Goal: Task Accomplishment & Management: Use online tool/utility

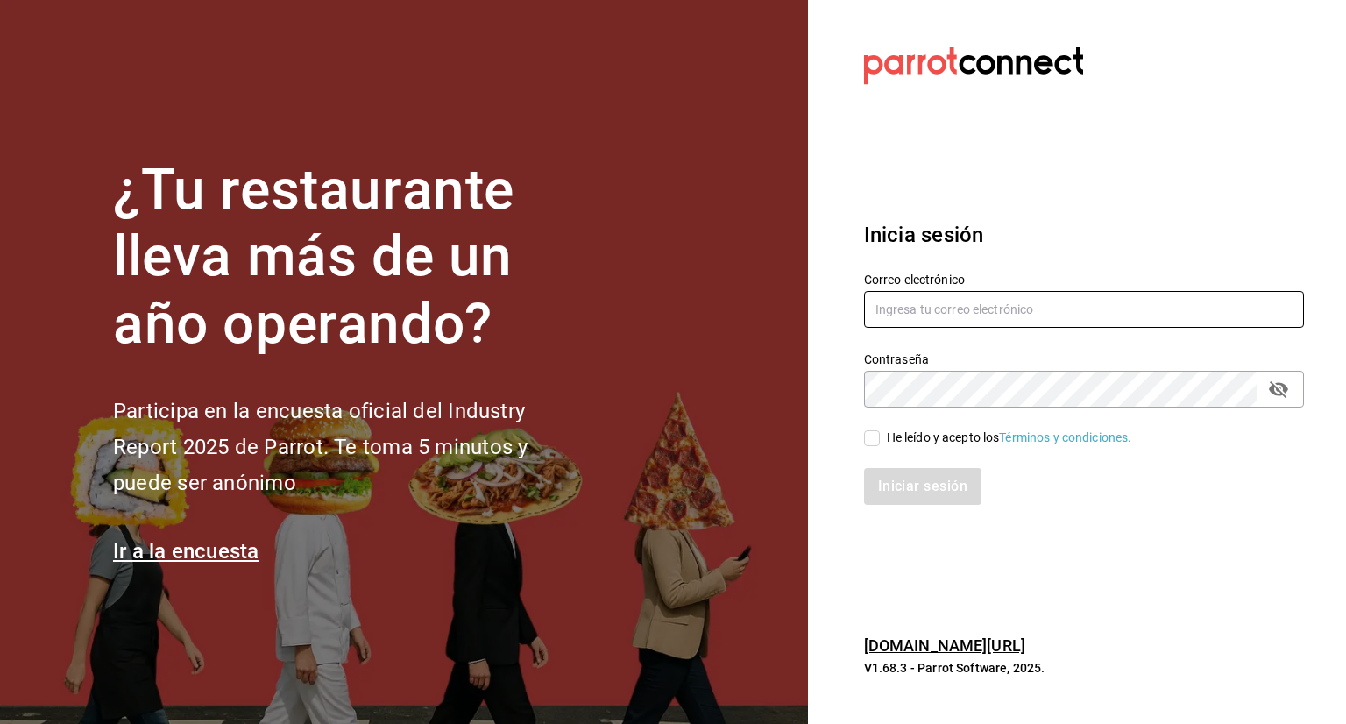
type input "[EMAIL_ADDRESS][DOMAIN_NAME]"
click at [871, 430] on input "He leído y acepto los Términos y condiciones." at bounding box center [872, 438] width 16 height 16
checkbox input "true"
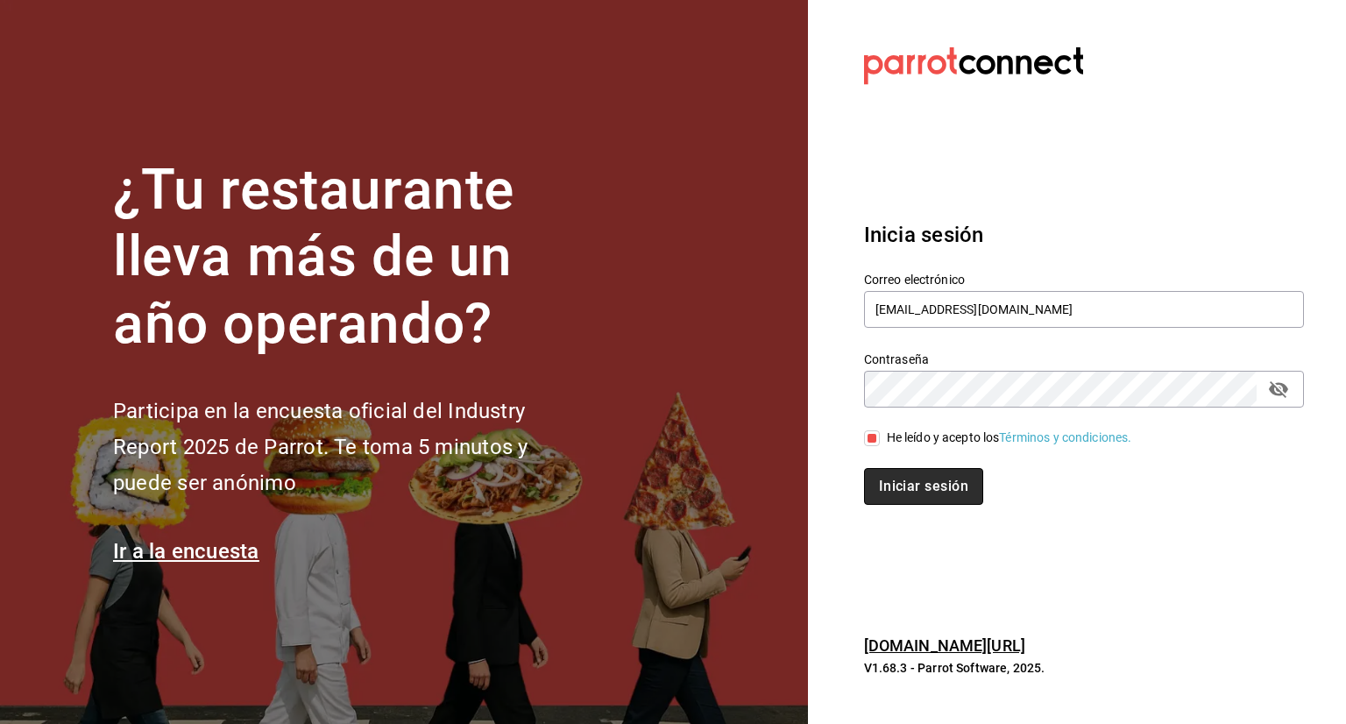
click at [919, 495] on button "Iniciar sesión" at bounding box center [923, 486] width 119 height 37
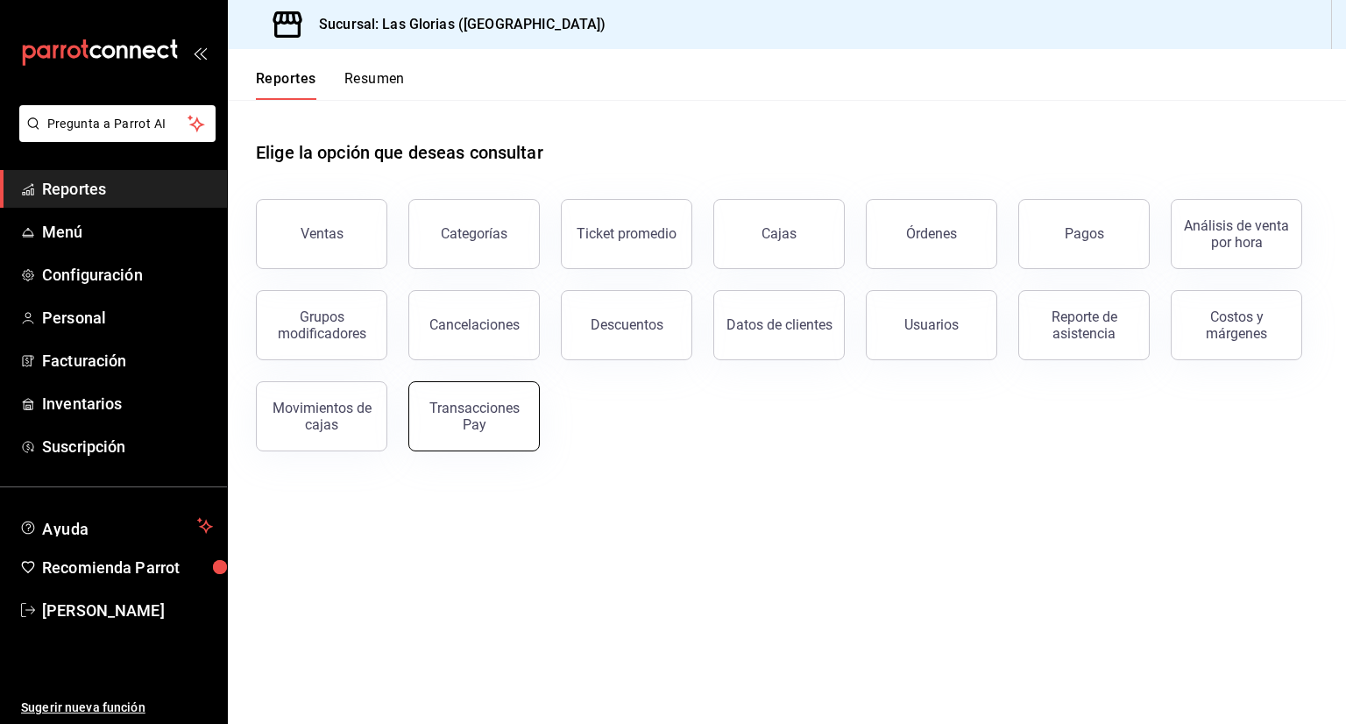
click at [512, 401] on div "Transacciones Pay" at bounding box center [474, 416] width 109 height 33
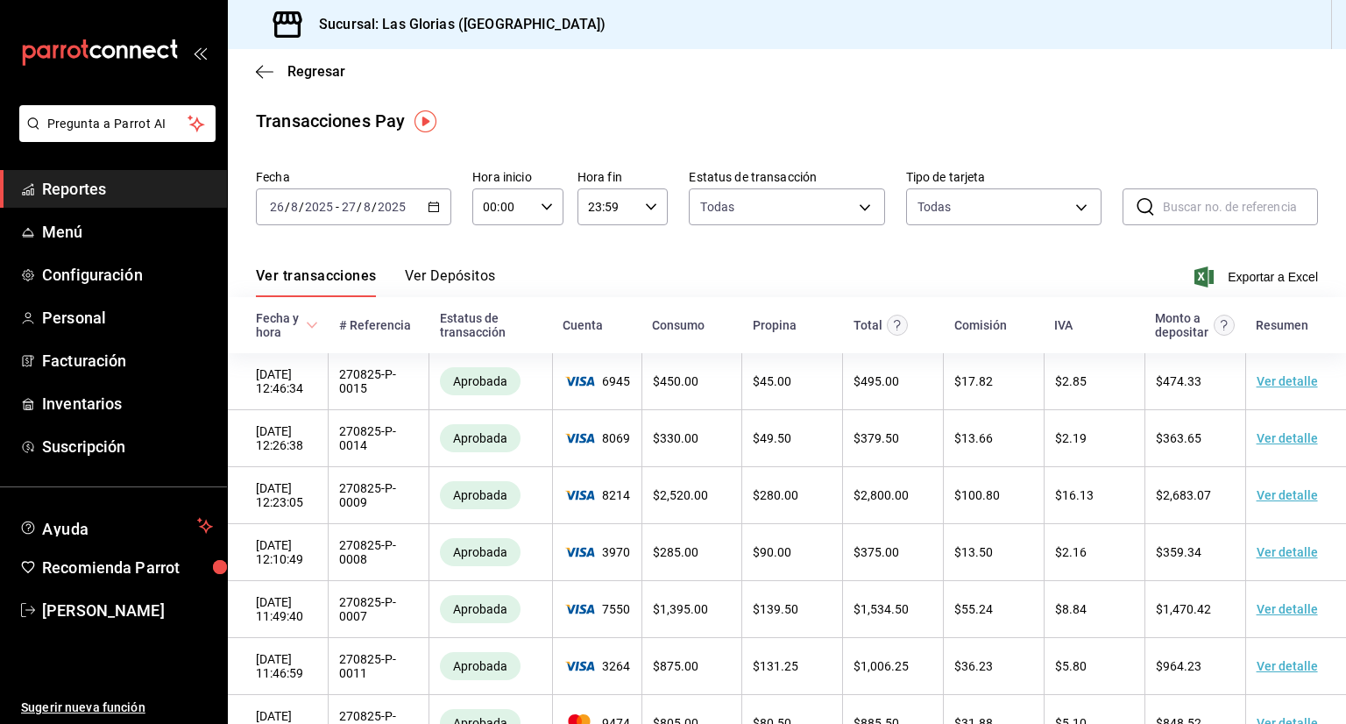
click at [429, 218] on div "2025-08-26 26 / 8 / 2025 - 2025-08-27 27 / 8 / 2025" at bounding box center [353, 206] width 195 height 37
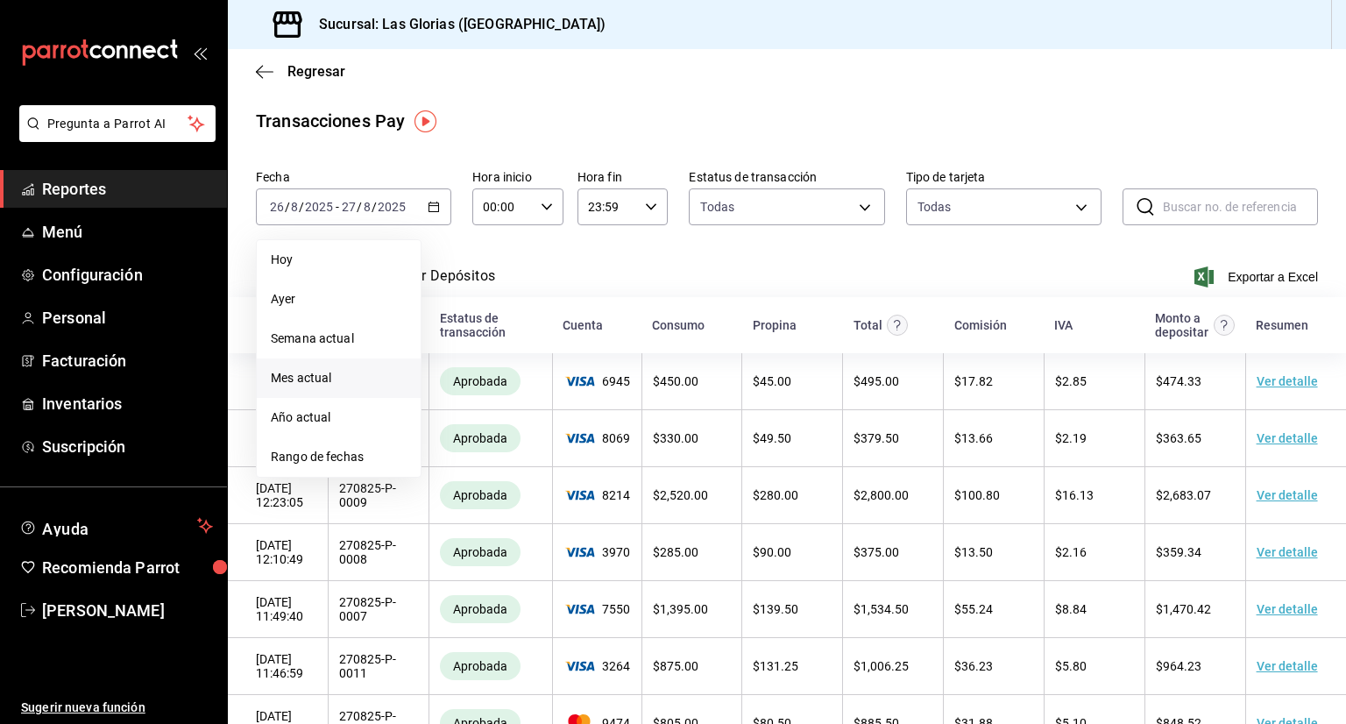
click at [274, 383] on span "Mes actual" at bounding box center [339, 378] width 136 height 18
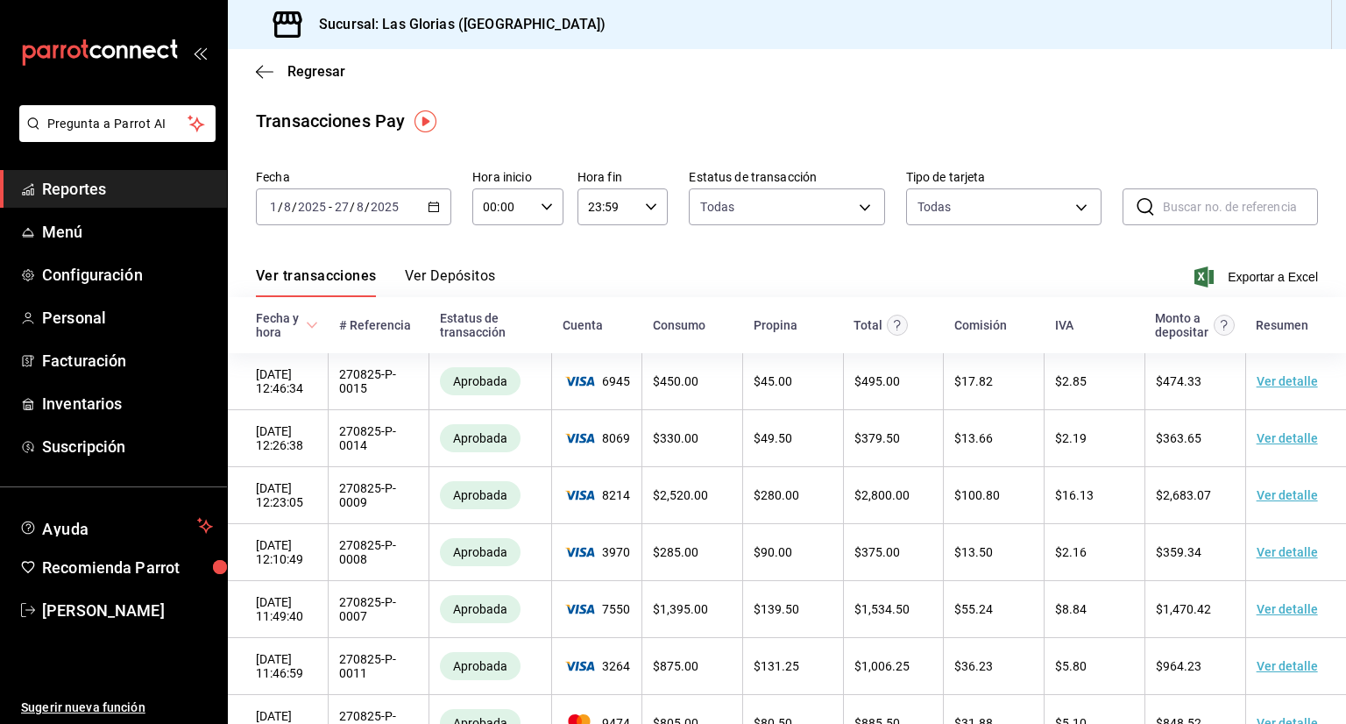
click at [400, 207] on div "2025-08-01 1 / 8 / 2025 - 2025-08-27 27 / 8 / 2025" at bounding box center [353, 206] width 195 height 37
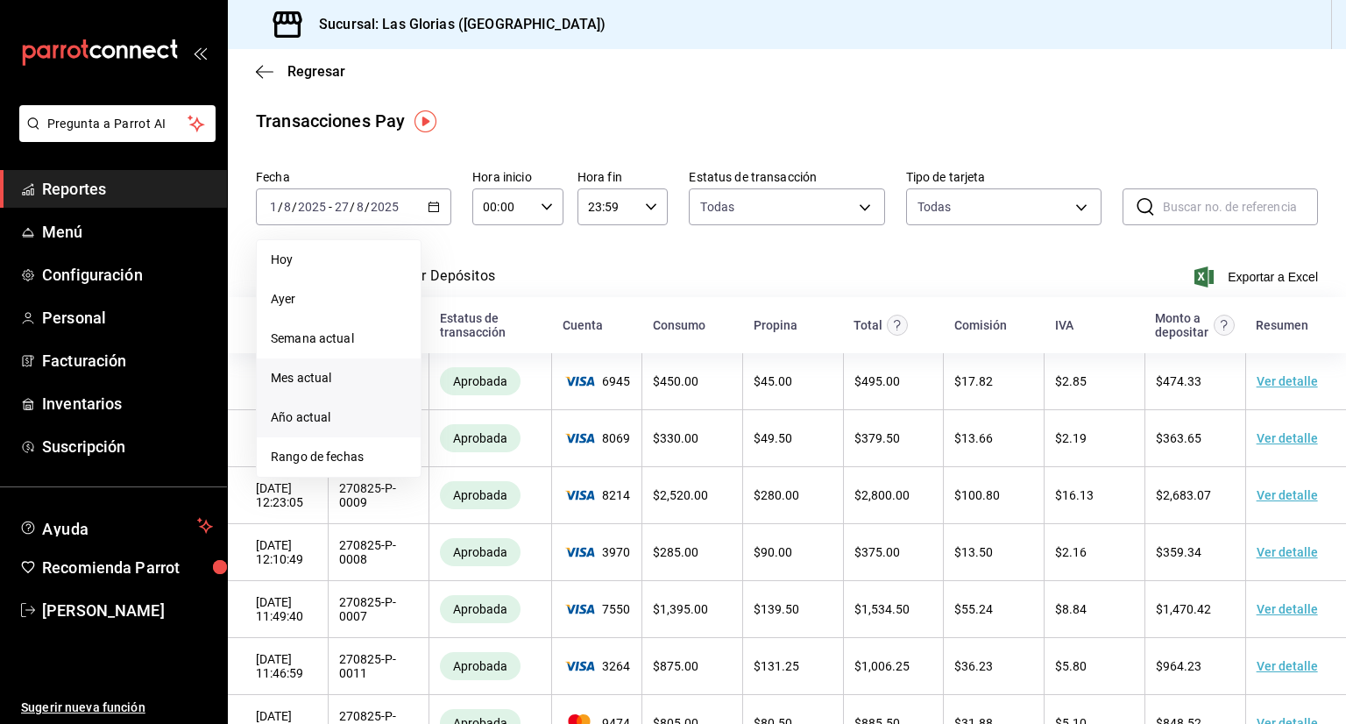
click at [337, 422] on span "Año actual" at bounding box center [339, 417] width 136 height 18
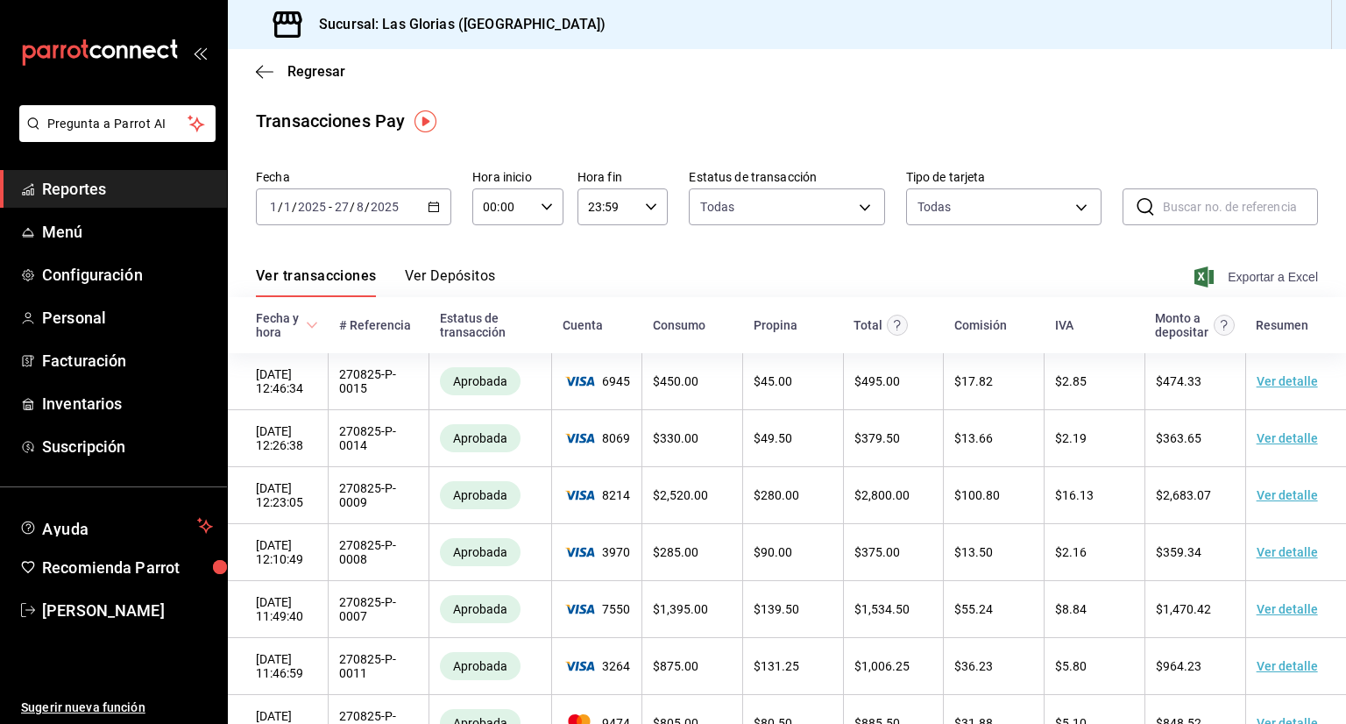
click at [1210, 279] on span "Exportar a Excel" at bounding box center [1258, 276] width 120 height 21
click at [1333, 711] on div at bounding box center [1333, 711] width 0 height 0
